Goal: Navigation & Orientation: Go to known website

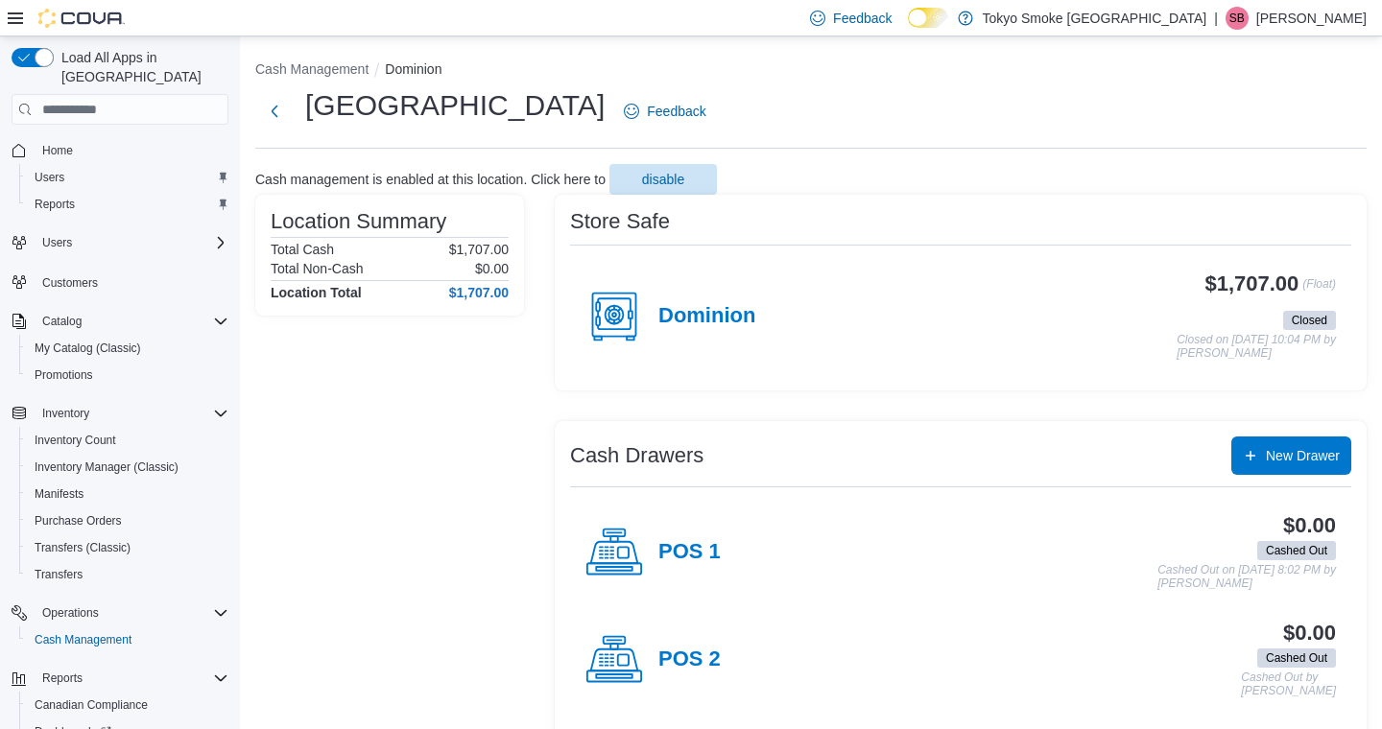
click at [1295, 23] on p "[PERSON_NAME]" at bounding box center [1311, 18] width 110 height 23
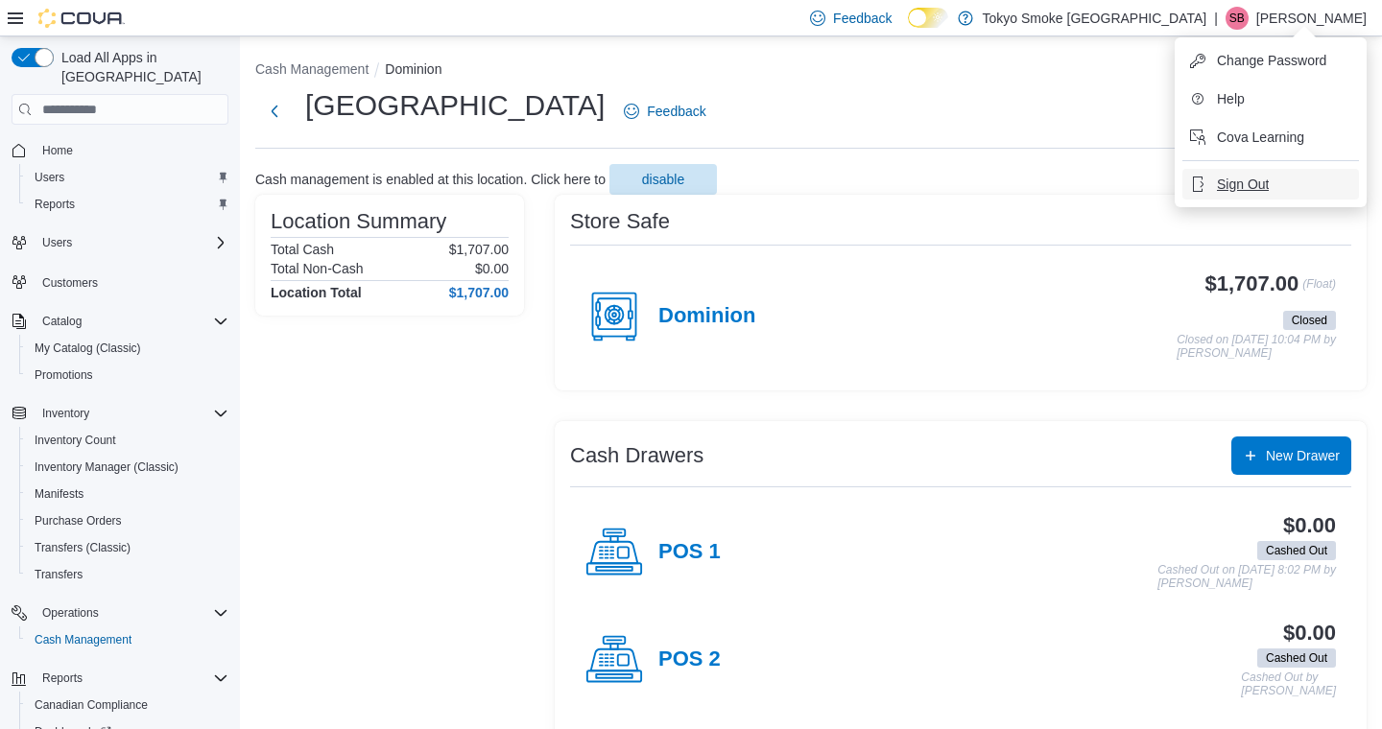
click at [1230, 185] on span "Sign Out" at bounding box center [1243, 184] width 52 height 19
